Goal: Navigation & Orientation: Find specific page/section

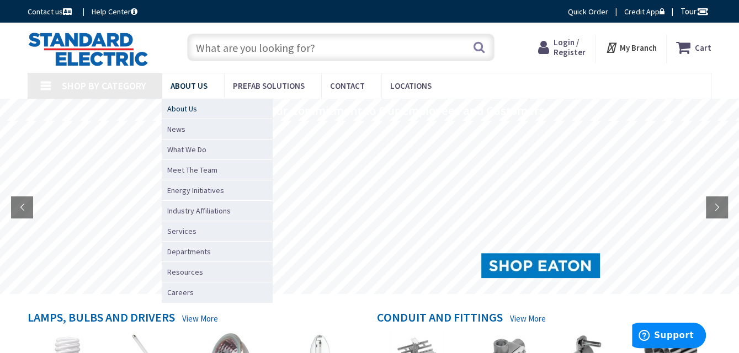
click at [187, 107] on span "About Us" at bounding box center [182, 108] width 30 height 11
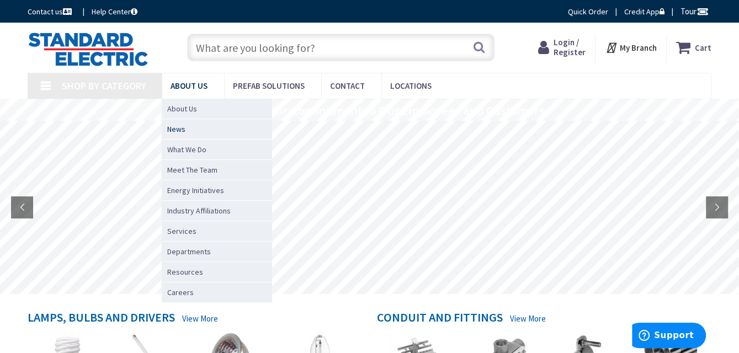
click at [181, 127] on span "News" at bounding box center [176, 129] width 18 height 11
click at [178, 129] on span "News" at bounding box center [176, 129] width 18 height 11
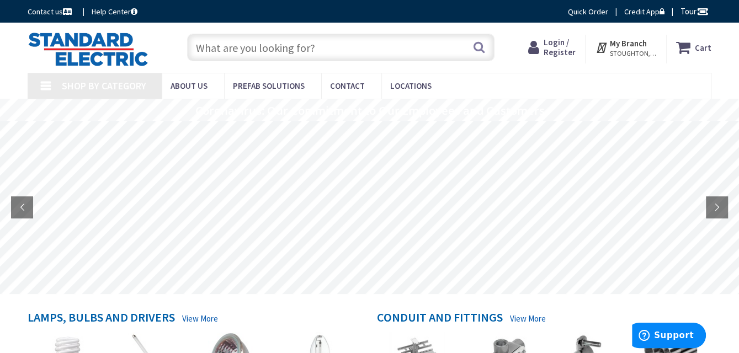
type input "Pinecrest View Ct, [GEOGRAPHIC_DATA], [GEOGRAPHIC_DATA] 20171, [GEOGRAPHIC_DATA]"
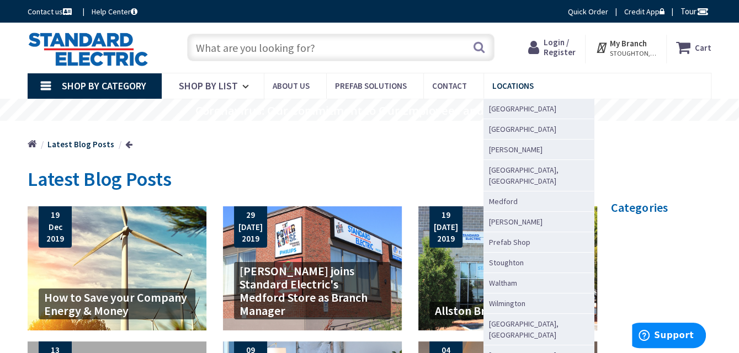
click at [504, 83] on span "Locations" at bounding box center [512, 86] width 41 height 10
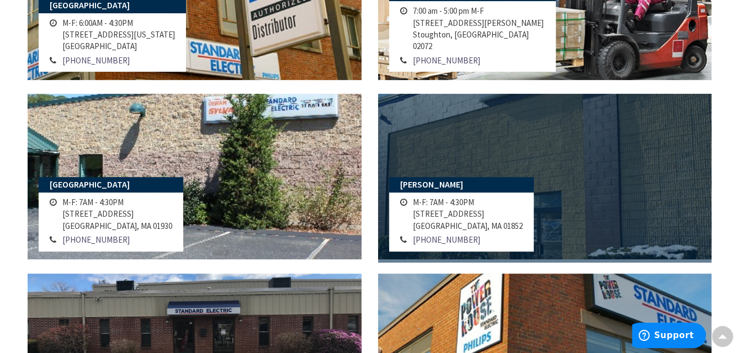
scroll to position [386, 0]
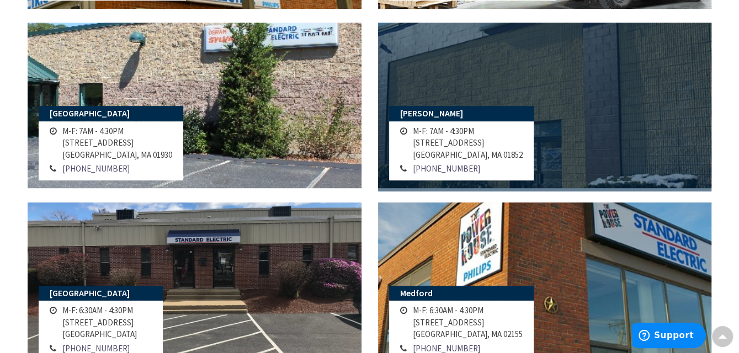
click at [603, 120] on link at bounding box center [545, 106] width 334 height 166
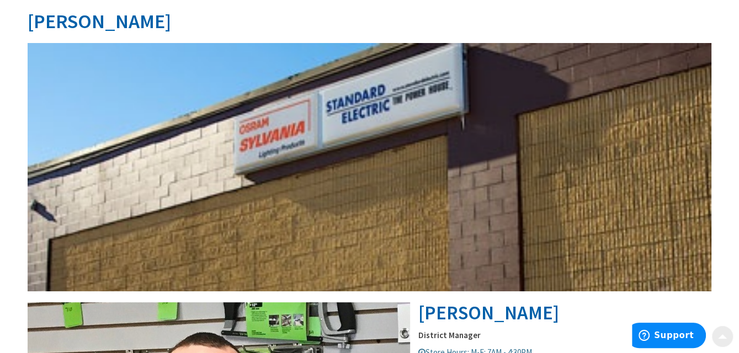
scroll to position [166, 0]
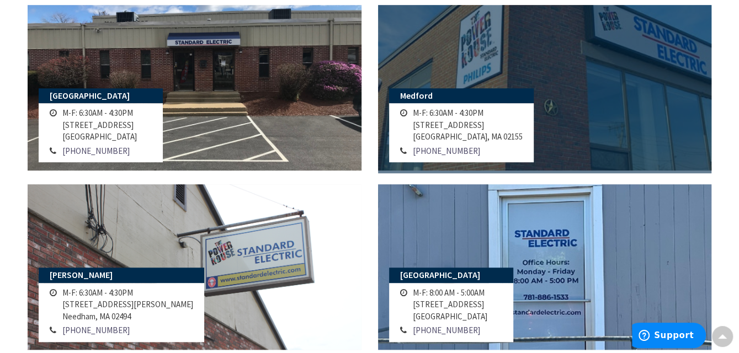
scroll to position [552, 0]
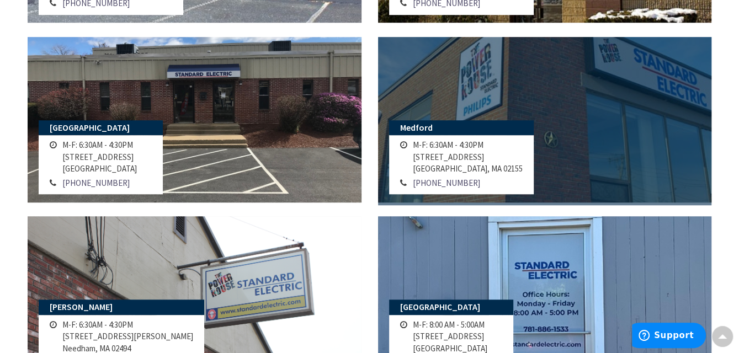
click at [579, 107] on link at bounding box center [545, 120] width 334 height 166
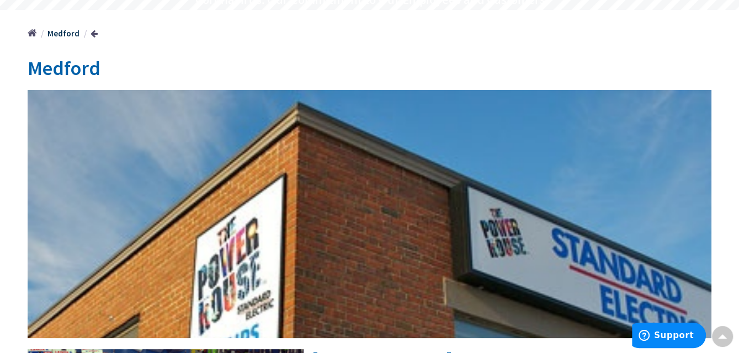
scroll to position [55, 0]
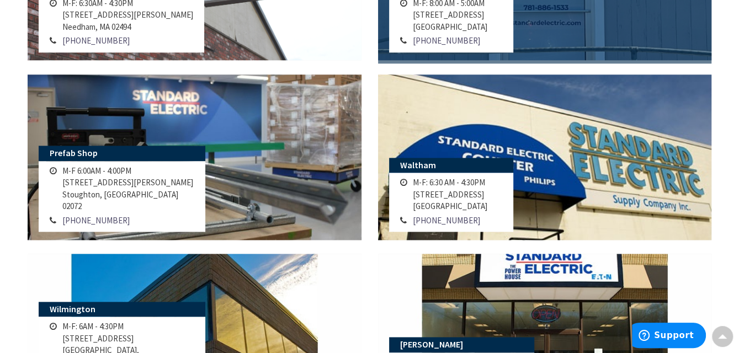
scroll to position [875, 0]
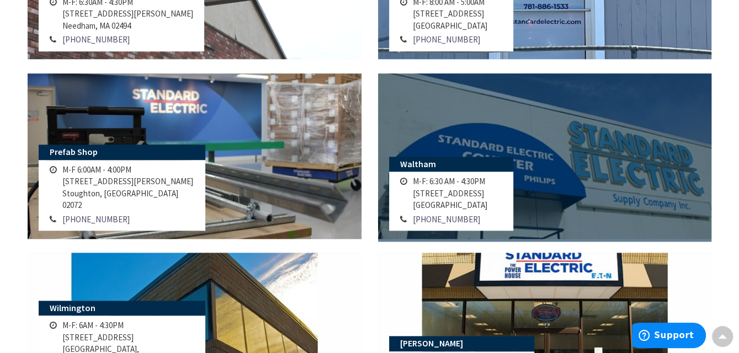
click at [595, 120] on link at bounding box center [545, 156] width 334 height 166
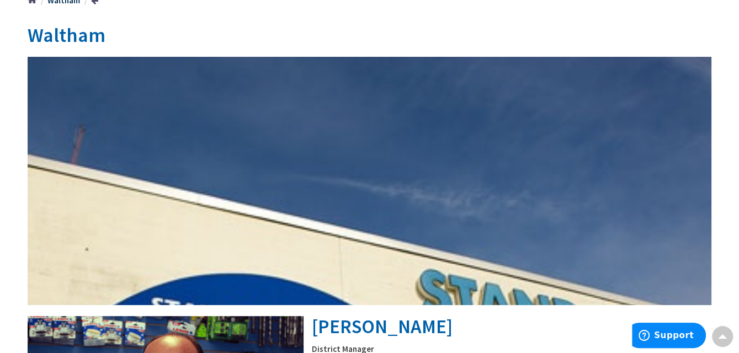
scroll to position [55, 0]
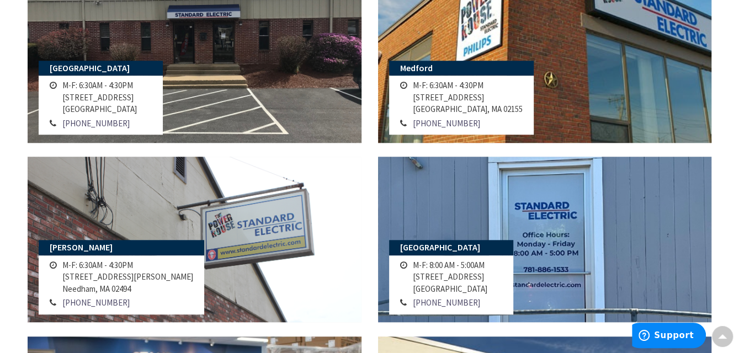
scroll to position [480, 0]
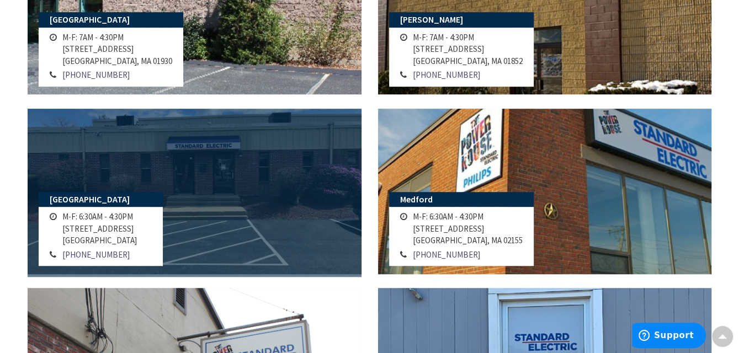
click at [278, 177] on link at bounding box center [195, 192] width 334 height 166
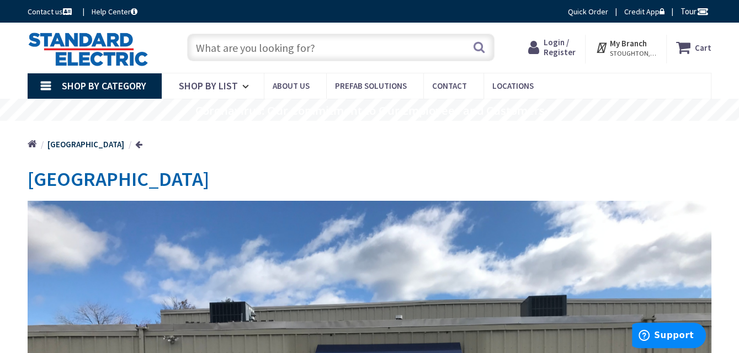
click at [73, 49] on img at bounding box center [88, 49] width 121 height 34
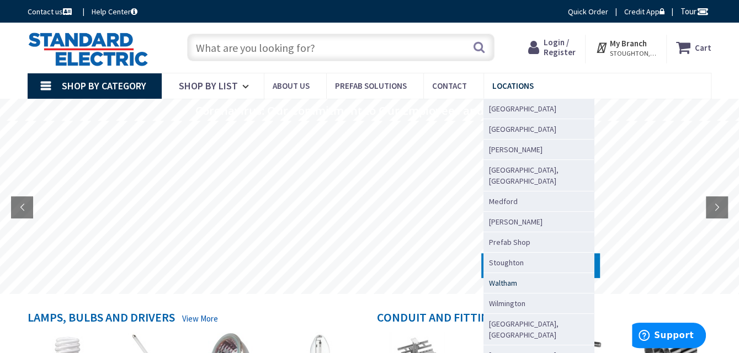
click at [495, 278] on span "Waltham" at bounding box center [503, 283] width 28 height 11
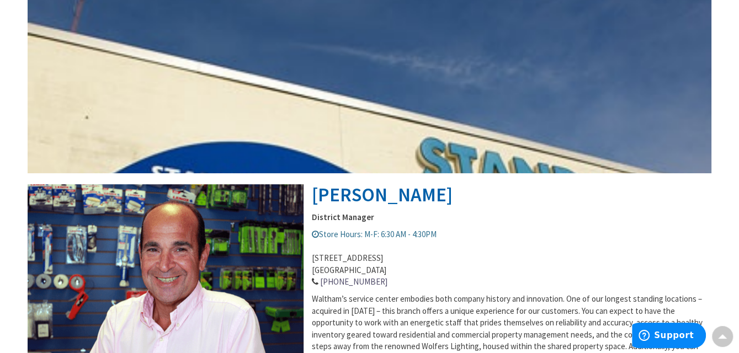
scroll to position [110, 0]
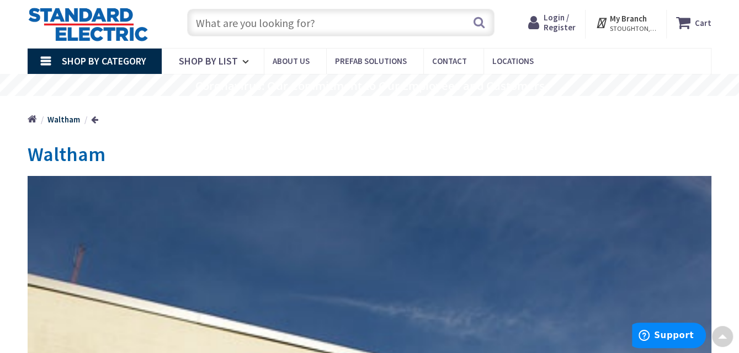
scroll to position [0, 0]
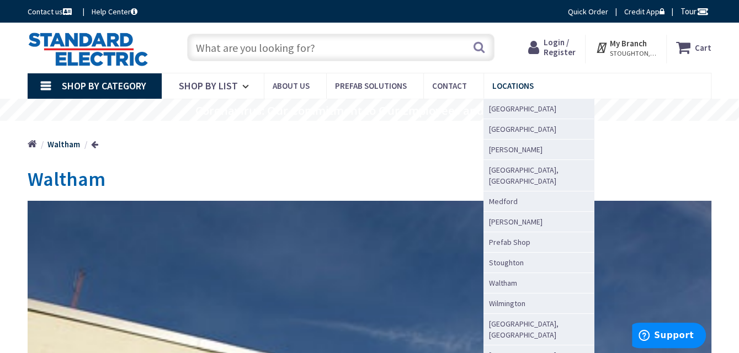
click at [496, 87] on span "Locations" at bounding box center [512, 86] width 41 height 10
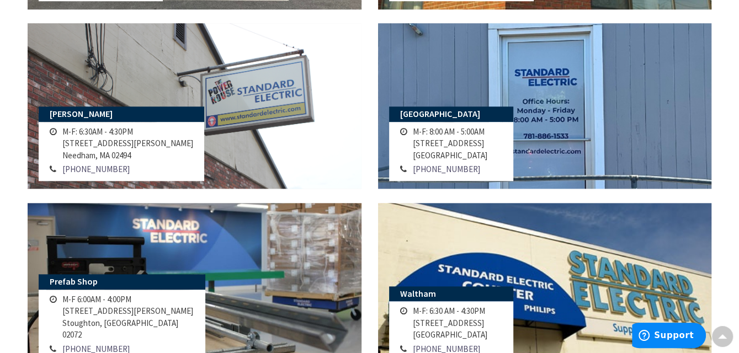
scroll to position [883, 0]
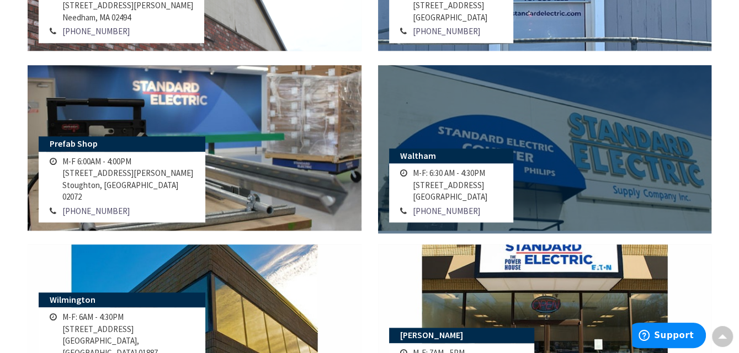
click at [613, 176] on link at bounding box center [545, 148] width 334 height 166
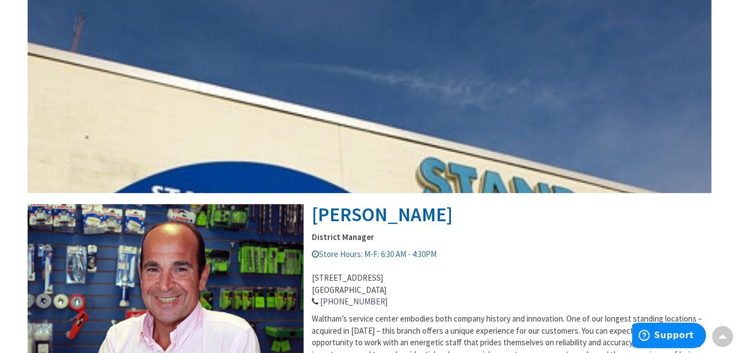
scroll to position [166, 0]
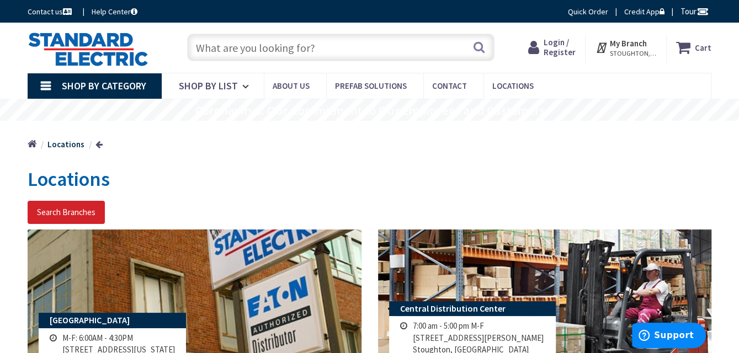
click at [645, 52] on span "STOUGHTON, [GEOGRAPHIC_DATA]" at bounding box center [633, 53] width 47 height 9
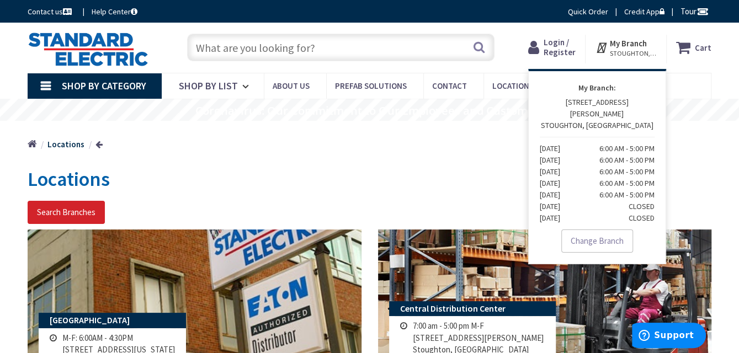
click at [633, 43] on strong "My Branch" at bounding box center [628, 43] width 37 height 10
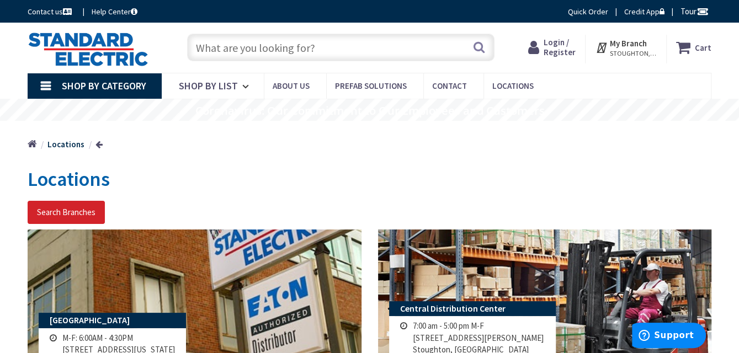
click at [633, 42] on strong "My Branch" at bounding box center [628, 43] width 37 height 10
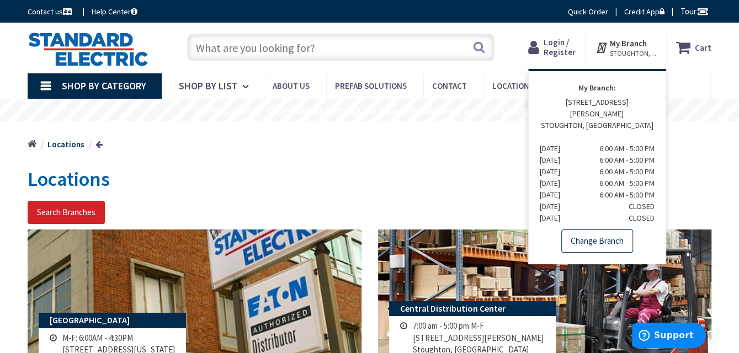
click at [617, 230] on link "Change Branch" at bounding box center [597, 241] width 72 height 23
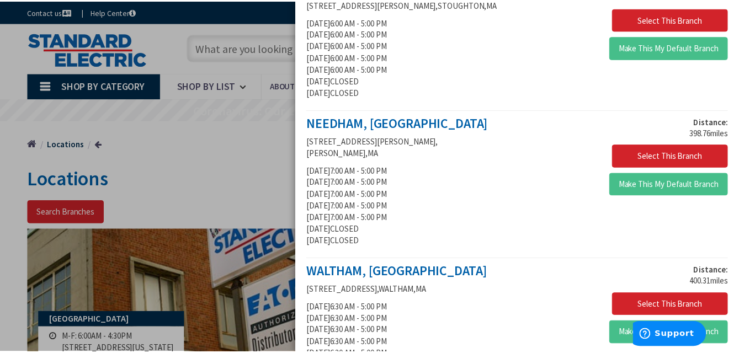
scroll to position [276, 0]
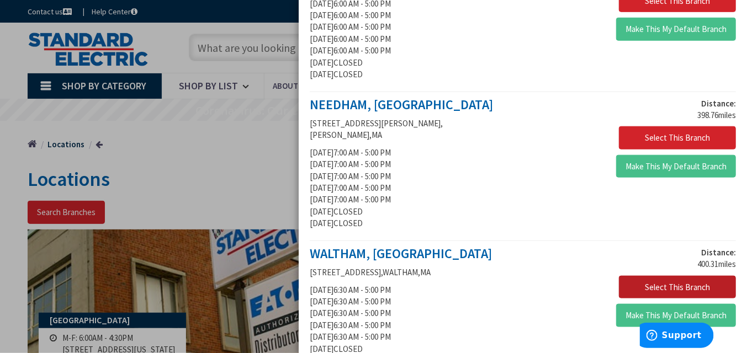
click at [668, 276] on button "Select This Branch" at bounding box center [677, 287] width 117 height 23
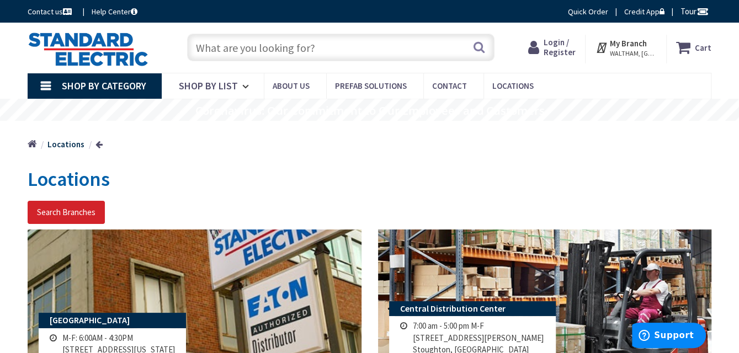
click at [94, 51] on img at bounding box center [88, 49] width 121 height 34
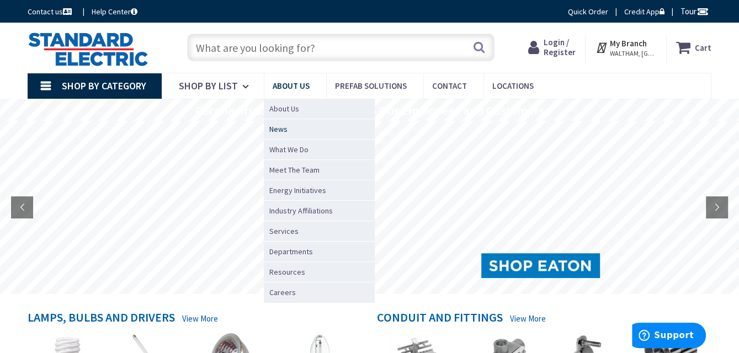
click at [278, 126] on span "News" at bounding box center [278, 129] width 18 height 11
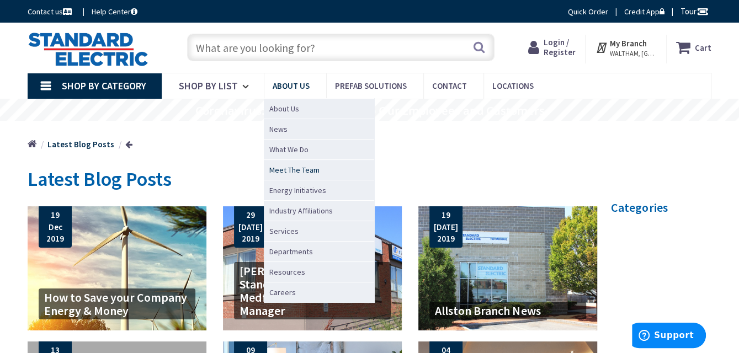
click at [304, 172] on span "Meet The Team" at bounding box center [294, 169] width 50 height 11
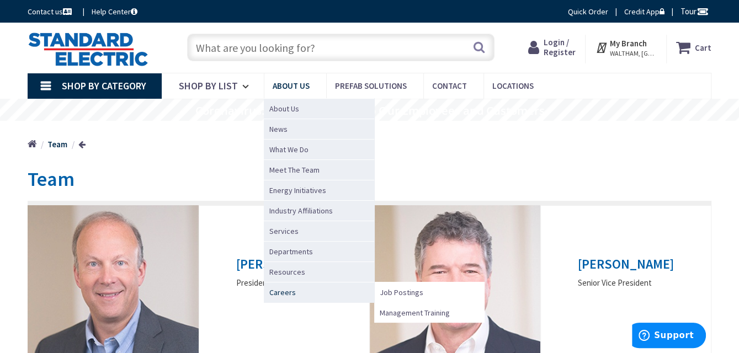
click at [282, 289] on span "Careers" at bounding box center [282, 292] width 26 height 11
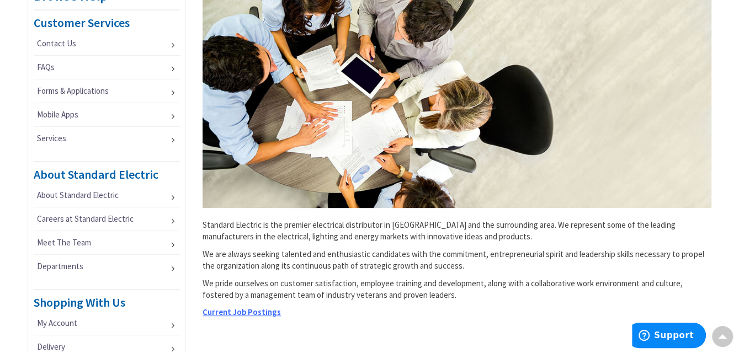
scroll to position [442, 0]
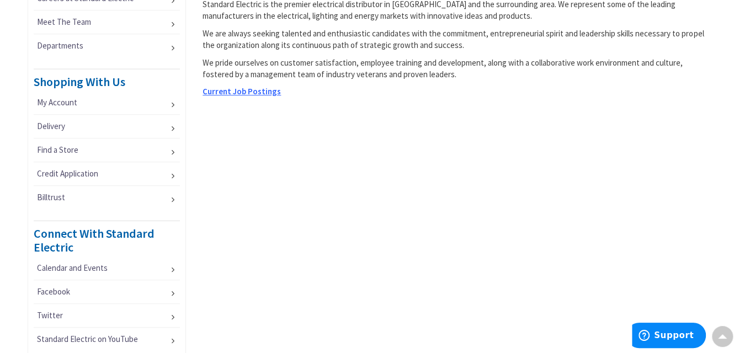
click at [246, 93] on span "Current Job Postings" at bounding box center [242, 91] width 78 height 10
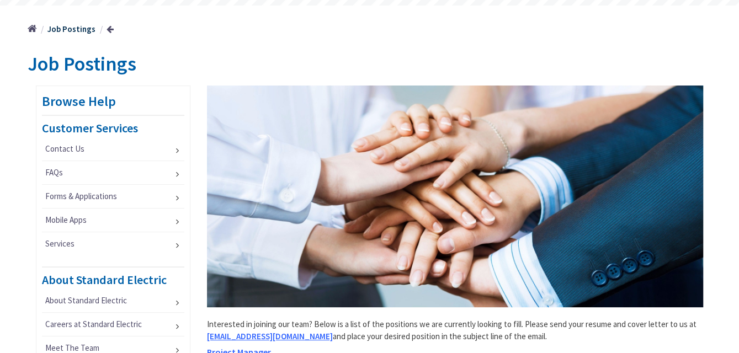
scroll to position [221, 0]
